Goal: Book appointment/travel/reservation

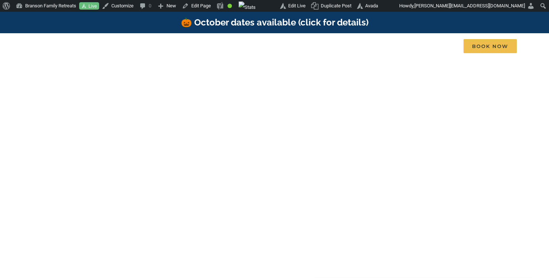
click at [329, 21] on link "🎃 October dates available (click for details)" at bounding box center [274, 22] width 187 height 11
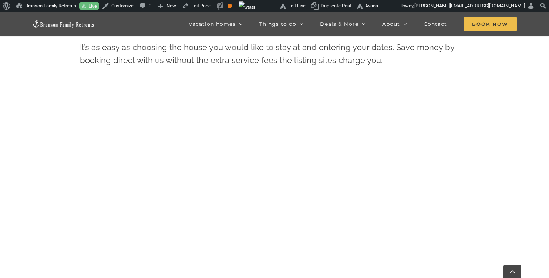
scroll to position [327, 0]
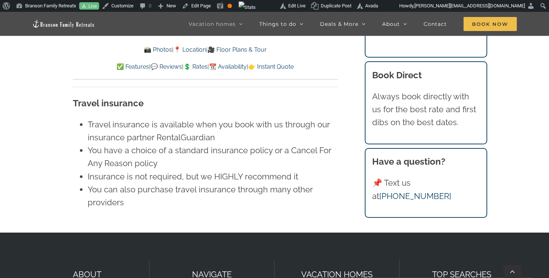
scroll to position [4970, 0]
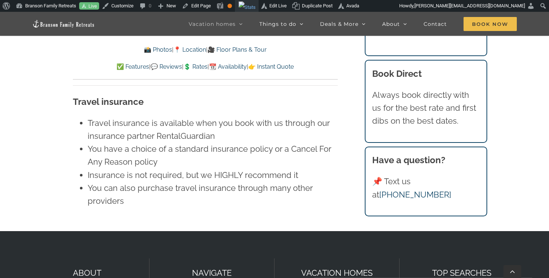
click at [255, 7] on img "Toolbar" at bounding box center [246, 7] width 17 height 12
